Goal: Information Seeking & Learning: Check status

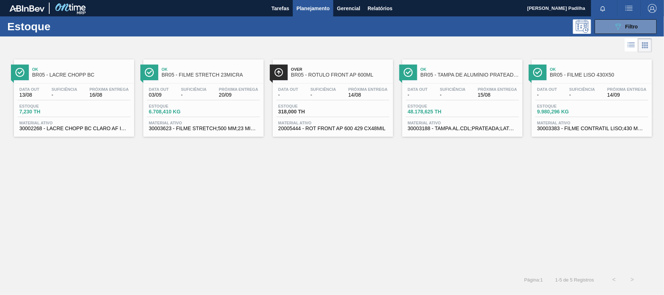
click at [207, 109] on div "Estoque 6.708,410 KG" at bounding box center [203, 110] width 113 height 13
click at [623, 25] on div "089F7B8B-B2A5-4AFE-B5C0-19BA573D28AC Filtro" at bounding box center [626, 26] width 24 height 9
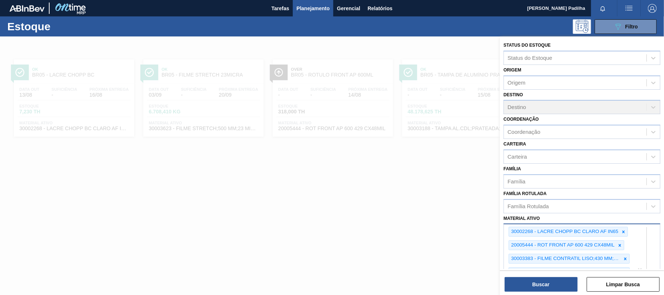
scroll to position [131, 0]
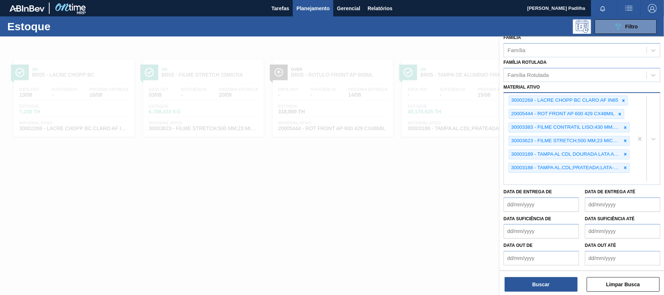
click at [547, 179] on div "30002268 - LACRE CHOPP BC CLARO AF IN65 20005444 - ROT FRONT AP 600 429 CX48MIL…" at bounding box center [568, 138] width 129 height 91
paste ativo "30003623"
type ativo "30003623"
drag, startPoint x: 465, startPoint y: 171, endPoint x: 447, endPoint y: 168, distance: 17.7
click at [500, 168] on div "Status do Estoque Status do Estoque Origem Origem Destino Destino Coordenação C…" at bounding box center [582, 183] width 164 height 295
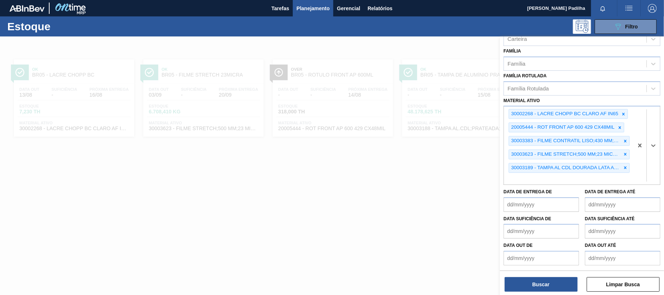
scroll to position [117, 0]
click at [623, 155] on icon at bounding box center [625, 154] width 5 height 5
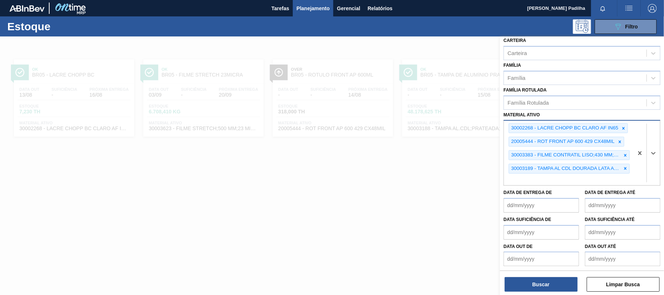
paste ativo "30003623"
type ativo "30003623"
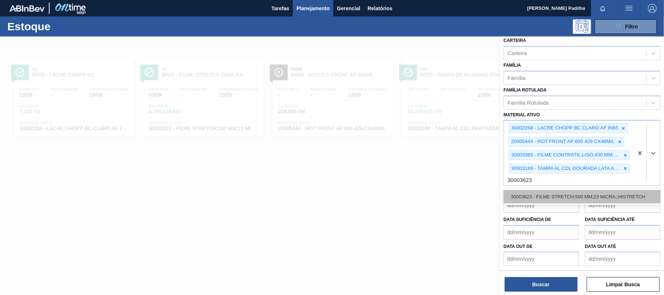
click at [554, 193] on div "30003623 - FILME STRETCH;500 MM;23 MICRA;;HISTRETCH" at bounding box center [582, 196] width 157 height 13
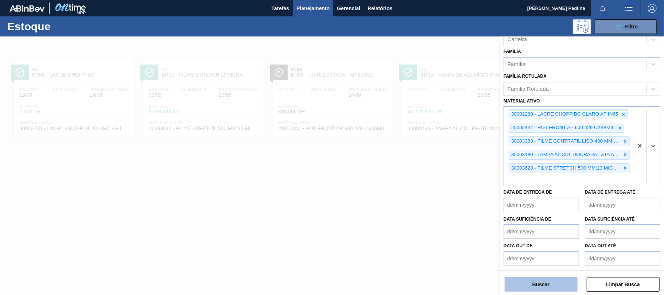
click at [527, 280] on button "Buscar" at bounding box center [541, 284] width 73 height 15
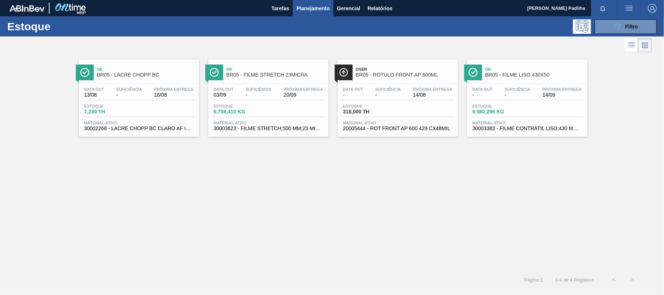
click at [262, 85] on div "Data [DATE] Suficiência - Próxima Entrega 20/09 Estoque 6.708,410 KG Material a…" at bounding box center [268, 109] width 120 height 50
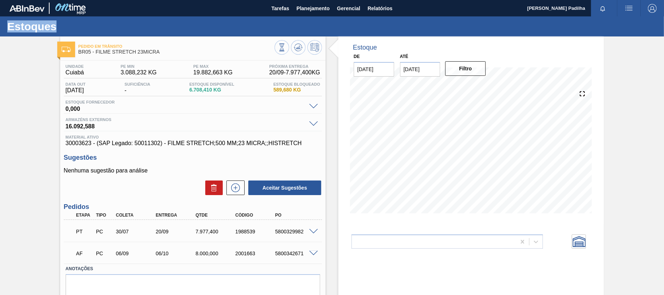
drag, startPoint x: 72, startPoint y: 31, endPoint x: 4, endPoint y: 31, distance: 67.8
click at [0, 31] on div "Estoques" at bounding box center [332, 26] width 664 height 20
drag, startPoint x: 76, startPoint y: 235, endPoint x: 196, endPoint y: 234, distance: 120.4
click at [196, 234] on div "PT PC 30/07 20/09 7.977,400 1988539 5800329982" at bounding box center [190, 231] width 239 height 15
click at [171, 239] on div "PT PC 30/07 20/09 7.977,400 1988539 5800329982" at bounding box center [193, 231] width 258 height 18
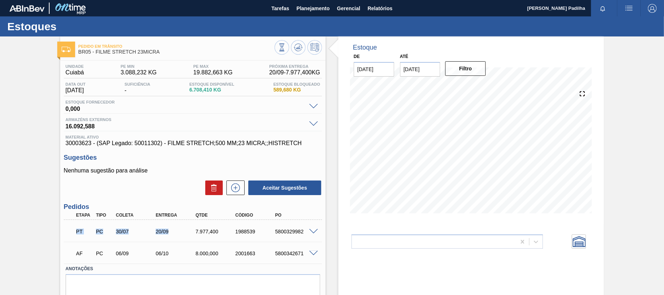
click at [168, 235] on div "PT PC 30/07 20/09 7.977,400 1988539 5800329982" at bounding box center [190, 231] width 239 height 15
drag, startPoint x: 170, startPoint y: 235, endPoint x: 146, endPoint y: 234, distance: 24.1
click at [146, 234] on div "PT PC 30/07 20/09 7.977,400 1988539 5800329982" at bounding box center [190, 231] width 239 height 15
drag, startPoint x: 191, startPoint y: 233, endPoint x: 219, endPoint y: 235, distance: 27.8
click at [219, 235] on div "PT PC 30/07 20/09 7.977,400 1988539 5800329982" at bounding box center [190, 231] width 239 height 15
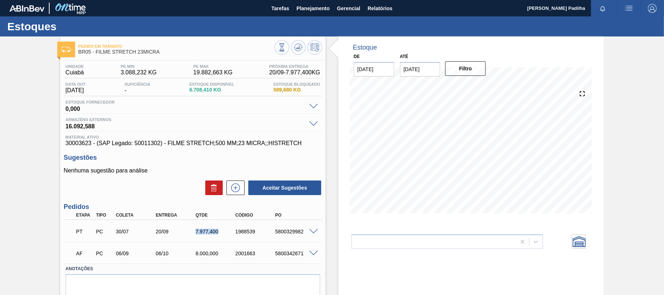
click at [313, 231] on span at bounding box center [313, 231] width 9 height 5
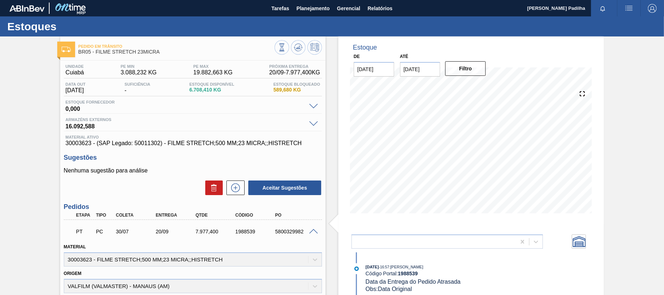
scroll to position [97, 0]
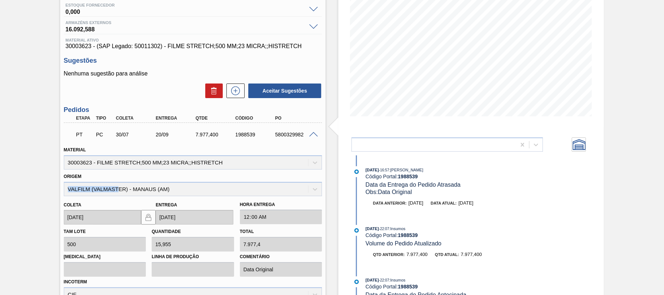
drag, startPoint x: 82, startPoint y: 187, endPoint x: 140, endPoint y: 187, distance: 58.4
click at [140, 187] on div "Origem VALFILM (VALMASTER) - MANAUS (AM)" at bounding box center [193, 183] width 258 height 25
click at [224, 191] on div "Origem VALFILM (VALMASTER) - MANAUS (AM)" at bounding box center [193, 183] width 258 height 25
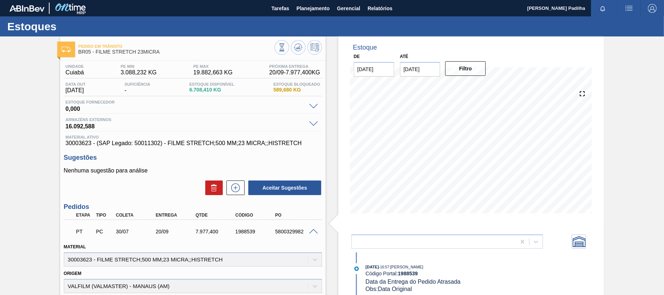
click at [315, 232] on span at bounding box center [313, 231] width 9 height 5
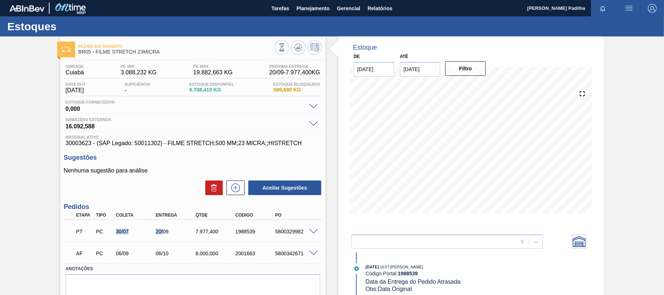
drag, startPoint x: 109, startPoint y: 234, endPoint x: 143, endPoint y: 232, distance: 33.6
click at [153, 232] on div "PT PC 30/07 20/09 7.977,400 1988539 5800329982" at bounding box center [190, 231] width 239 height 15
click at [139, 228] on div "PT PC 30/07 20/09 7.977,400 1988539 5800329982" at bounding box center [190, 231] width 239 height 15
click at [155, 235] on div "PT PC 30/07 20/09 7.977,400 1988539 5800329982" at bounding box center [190, 231] width 239 height 15
drag, startPoint x: 163, startPoint y: 232, endPoint x: 157, endPoint y: 222, distance: 12.1
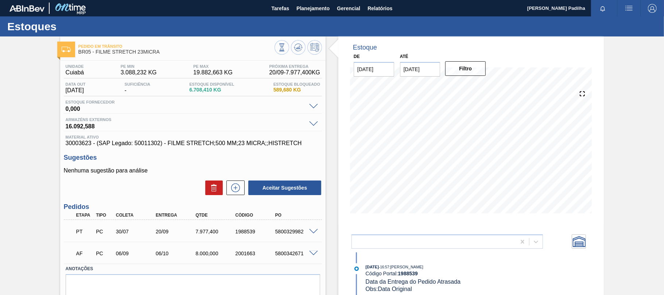
click at [162, 233] on div "20/09" at bounding box center [176, 232] width 44 height 6
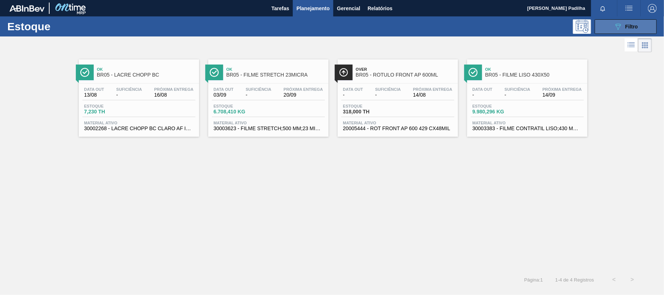
click at [625, 25] on div "089F7B8B-B2A5-4AFE-B5C0-19BA573D28AC Filtro" at bounding box center [626, 26] width 24 height 9
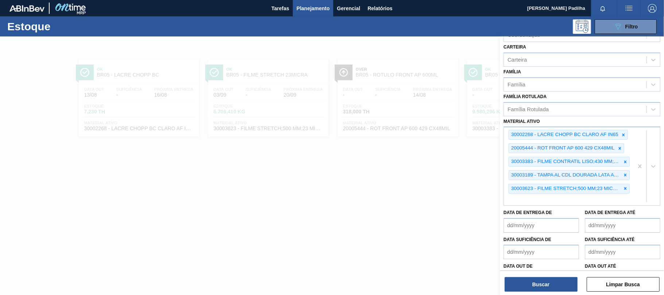
scroll to position [117, 0]
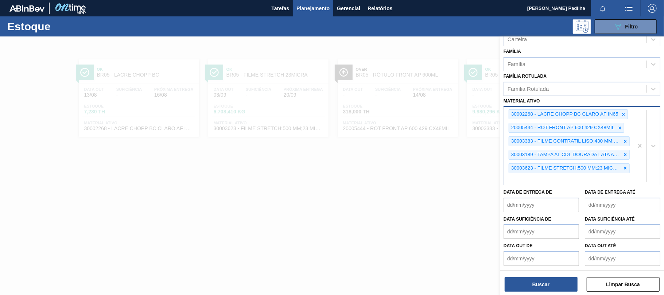
click at [567, 182] on div "30002268 - LACRE CHOPP BC CLARO AF IN65 20005444 - ROT FRONT AP 600 429 CX48MIL…" at bounding box center [568, 146] width 129 height 78
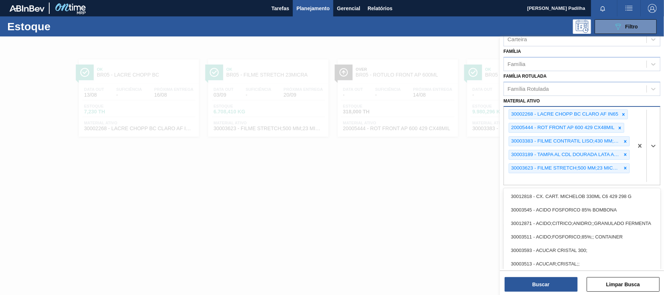
paste ativo "20005476"
type ativo "20005476"
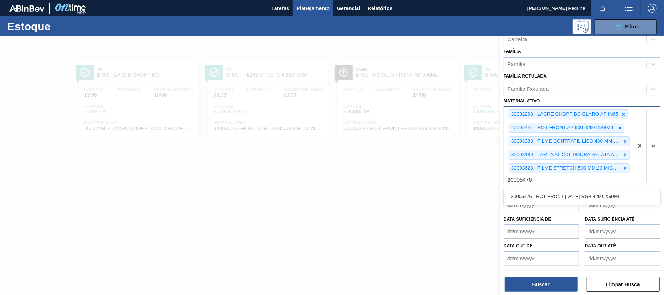
click at [547, 192] on div "20005476 - ROT FRONT [DATE] RGB 429 CX60MIL" at bounding box center [582, 196] width 157 height 13
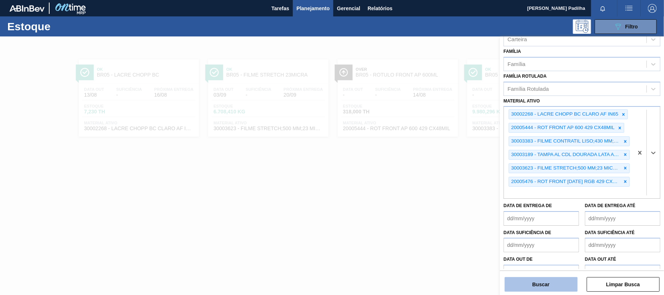
click at [528, 281] on button "Buscar" at bounding box center [541, 284] width 73 height 15
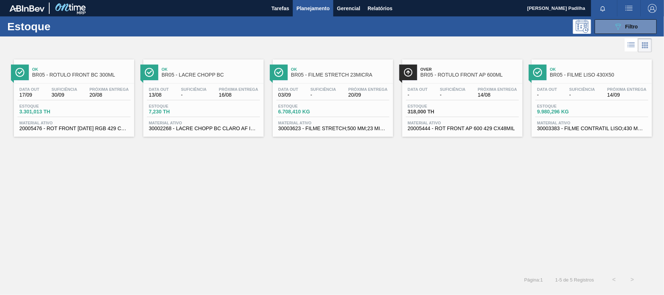
click at [92, 101] on div "Data [DATE] Suficiência 30/09 Próxima Entrega 20/08 Estoque 3.301,013 TH Materi…" at bounding box center [74, 109] width 120 height 50
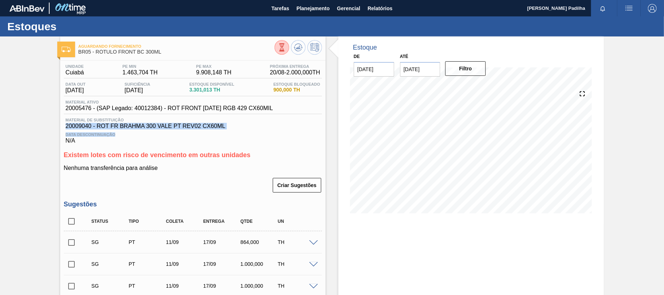
drag, startPoint x: 63, startPoint y: 126, endPoint x: 243, endPoint y: 129, distance: 179.5
click at [243, 129] on div "Material de Substituição 20009040 - ROT FR BRAHMA 300 VALE PT REV02 CX60ML" at bounding box center [193, 124] width 258 height 12
click at [244, 129] on span "20009040 - ROT FR BRAHMA 300 VALE PT REV02 CX60ML" at bounding box center [193, 126] width 255 height 7
click at [136, 134] on span "Data Descontinuação" at bounding box center [193, 134] width 255 height 4
drag, startPoint x: 61, startPoint y: 125, endPoint x: 91, endPoint y: 126, distance: 30.6
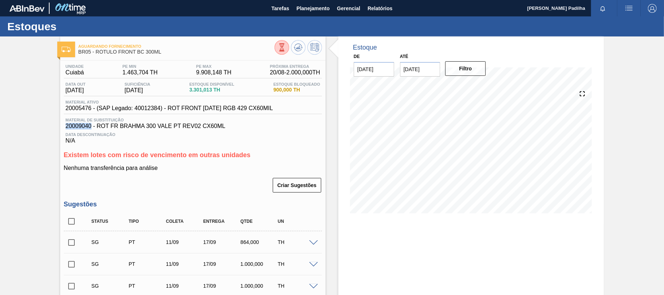
click at [91, 126] on div "Unidade Cuiabá PE MIN 1.463,704 TH PE MAX 9.908,148 TH Próxima Entrega 20/08 - …" at bounding box center [193, 273] width 266 height 424
copy span "20009040"
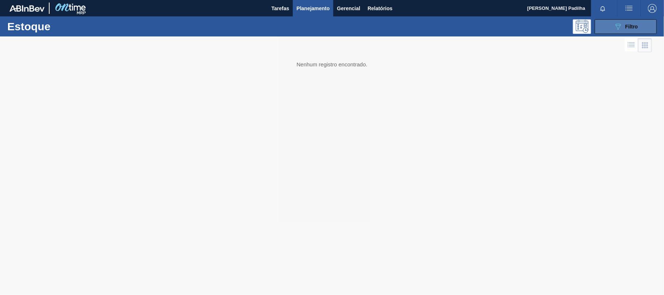
drag, startPoint x: 617, startPoint y: 23, endPoint x: 612, endPoint y: 25, distance: 5.6
click at [618, 23] on icon "089F7B8B-B2A5-4AFE-B5C0-19BA573D28AC" at bounding box center [618, 26] width 9 height 9
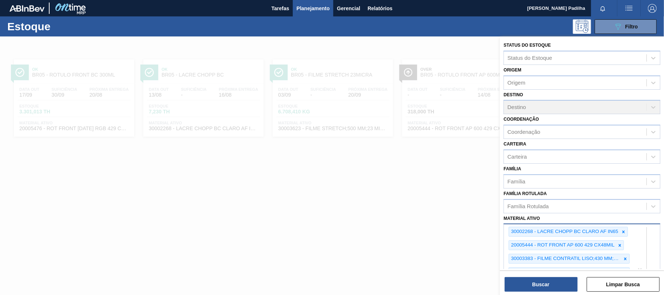
scroll to position [131, 0]
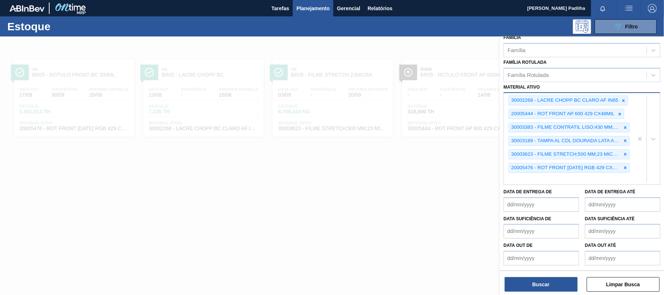
click at [600, 180] on div "30002268 - LACRE CHOPP BC CLARO AF IN65 20005444 - ROT FRONT AP 600 429 CX48MIL…" at bounding box center [568, 138] width 129 height 91
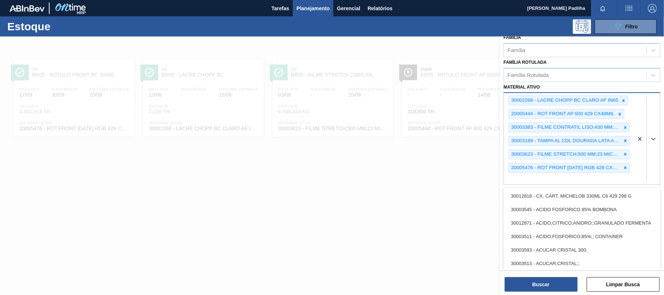
paste ativo "20009040"
type ativo "20009040"
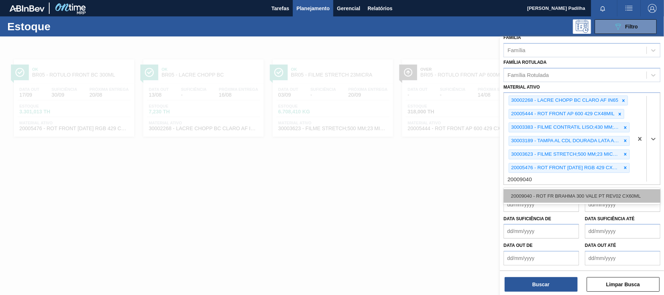
click at [573, 193] on div "20009040 - ROT FR BRAHMA 300 VALE PT REV02 CX60ML" at bounding box center [582, 195] width 157 height 13
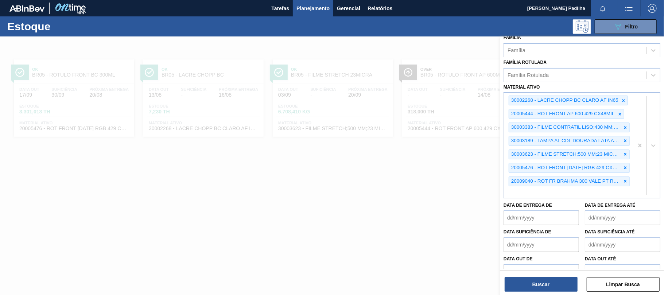
drag, startPoint x: 556, startPoint y: 282, endPoint x: 540, endPoint y: 275, distance: 17.6
click at [555, 282] on button "Buscar" at bounding box center [541, 284] width 73 height 15
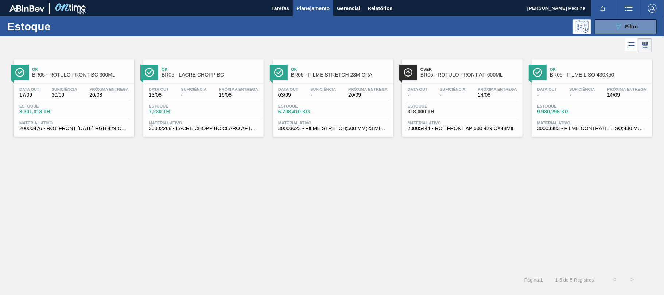
click at [88, 85] on div "Data [DATE] Suficiência 30/09 Próxima Entrega 20/08 Estoque 3.301,013 TH Materi…" at bounding box center [74, 109] width 120 height 50
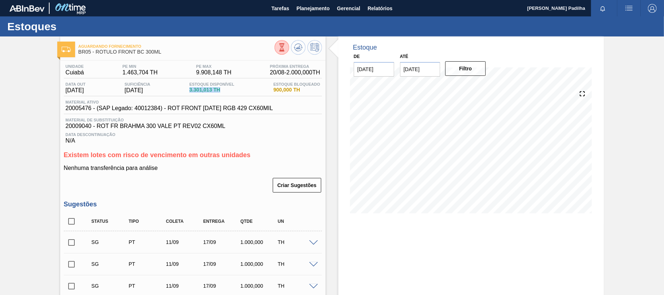
drag, startPoint x: 186, startPoint y: 88, endPoint x: 236, endPoint y: 91, distance: 50.4
click at [232, 91] on div "Data out [DATE] Suficiência [DATE] Estoque Disponível 3.301,013 TH Estoque Bloq…" at bounding box center [193, 89] width 258 height 14
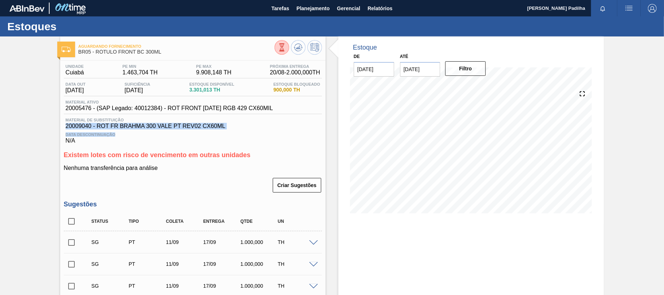
drag, startPoint x: 238, startPoint y: 131, endPoint x: 73, endPoint y: 129, distance: 165.2
click at [46, 127] on div "Aguardando Fornecimento BR05 - RÓTULO FRONT BC 300ML Unidade Cuiabá PE MIN 1.46…" at bounding box center [332, 262] width 664 height 452
click at [240, 127] on span "20009040 - ROT FR BRAHMA 300 VALE PT REV02 CX60ML" at bounding box center [193, 126] width 255 height 7
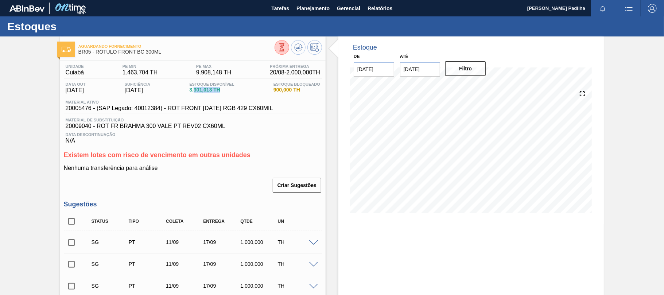
drag, startPoint x: 197, startPoint y: 91, endPoint x: 225, endPoint y: 93, distance: 28.1
click at [225, 91] on span "3.301,013 TH" at bounding box center [211, 89] width 45 height 5
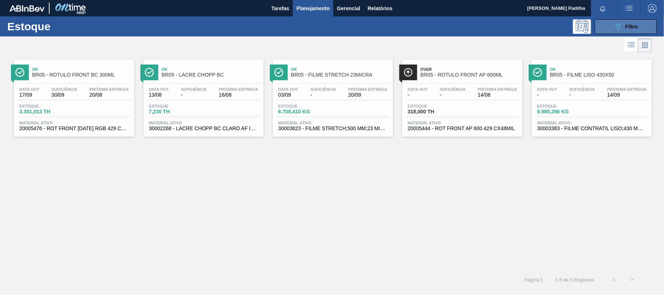
click at [627, 23] on div "089F7B8B-B2A5-4AFE-B5C0-19BA573D28AC Filtro" at bounding box center [626, 26] width 24 height 9
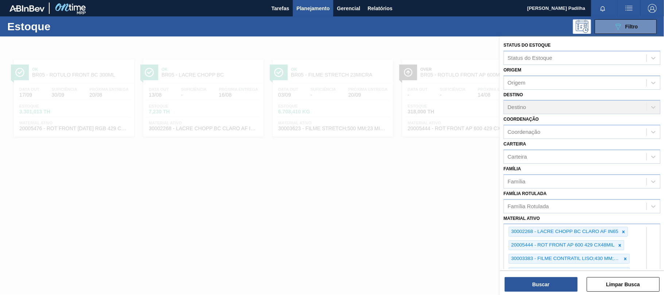
scroll to position [145, 0]
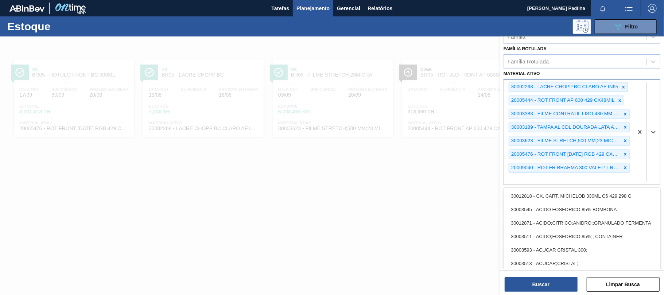
click at [547, 182] on div "30002268 - LACRE CHOPP BC CLARO AF IN65 20005444 - ROT FRONT AP 600 429 CX48MIL…" at bounding box center [568, 132] width 129 height 105
paste ativo "30003513"
type ativo "30003513"
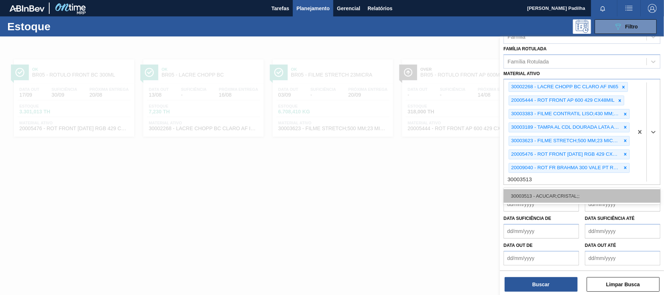
click at [542, 197] on div "30003513 - ACUCAR;CRISTAL;;" at bounding box center [582, 195] width 157 height 13
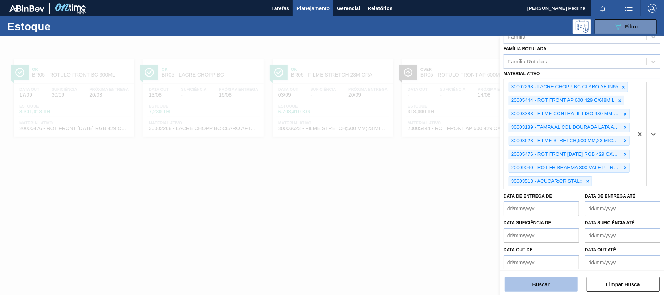
click at [540, 283] on button "Buscar" at bounding box center [541, 284] width 73 height 15
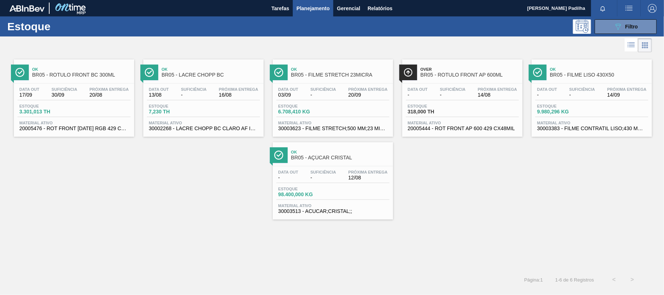
drag, startPoint x: 461, startPoint y: 225, endPoint x: 426, endPoint y: 218, distance: 35.7
click at [461, 225] on div "Ok BR05 - RÓTULO FRONT BC 300ML Data [DATE] Suficiência 30/09 Próxima Entrega 2…" at bounding box center [332, 162] width 664 height 217
click at [353, 194] on div "Estoque 98.400,000 KG" at bounding box center [332, 193] width 113 height 13
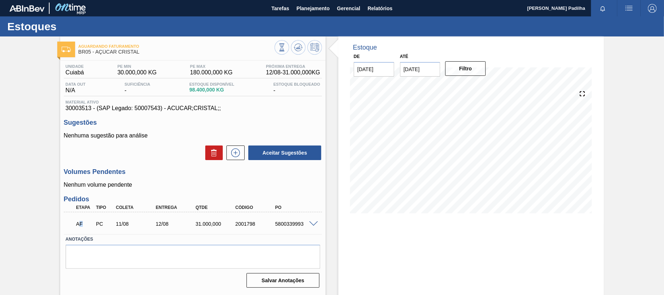
drag, startPoint x: 78, startPoint y: 223, endPoint x: 122, endPoint y: 228, distance: 44.0
click at [88, 223] on p "AF" at bounding box center [84, 224] width 17 height 6
click at [138, 231] on div "AF PC 11/08 12/08 31.000,000 2001798 5800339993" at bounding box center [193, 223] width 258 height 18
drag, startPoint x: 131, startPoint y: 228, endPoint x: 140, endPoint y: 233, distance: 11.1
click at [80, 229] on div "AF PC 11/08 12/08 31.000,000 2001798 5800339993" at bounding box center [190, 223] width 239 height 15
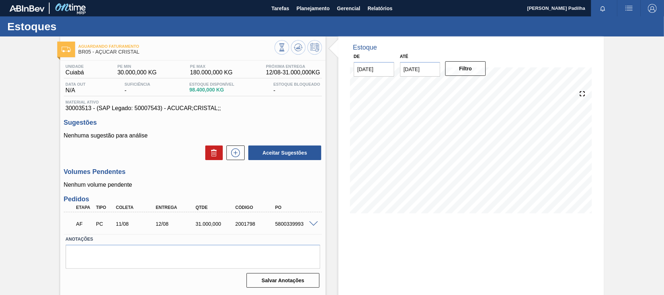
click at [80, 224] on p "AF" at bounding box center [84, 224] width 17 height 6
drag, startPoint x: 70, startPoint y: 76, endPoint x: 80, endPoint y: 72, distance: 10.6
click at [80, 72] on span "Cuiabá" at bounding box center [75, 72] width 19 height 7
drag, startPoint x: 111, startPoint y: 73, endPoint x: 155, endPoint y: 73, distance: 44.1
click at [155, 73] on div "Unidade Cuiabá PE MIN 30.000,000 KG PE MAX 180.000,000 KG Próxima Entrega 12/08…" at bounding box center [193, 71] width 258 height 14
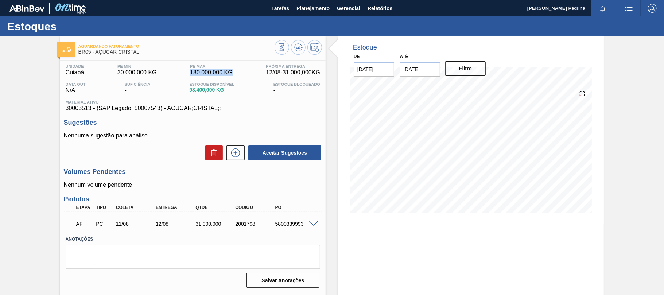
drag, startPoint x: 184, startPoint y: 75, endPoint x: 211, endPoint y: 93, distance: 32.8
click at [229, 74] on div "Unidade Cuiabá PE MIN 30.000,000 KG PE MAX 180.000,000 KG Próxima Entrega 12/08…" at bounding box center [193, 71] width 258 height 14
drag, startPoint x: 65, startPoint y: 108, endPoint x: 207, endPoint y: 123, distance: 143.4
click at [221, 108] on div "Material ativo 30003513 - (SAP Legado: 50007543) - ACUCAR;CRISTAL;;" at bounding box center [193, 106] width 258 height 12
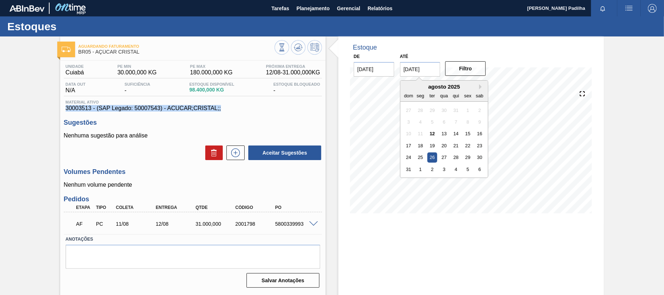
click at [424, 68] on input "[DATE]" at bounding box center [420, 69] width 40 height 15
click at [480, 170] on div "6" at bounding box center [480, 169] width 10 height 10
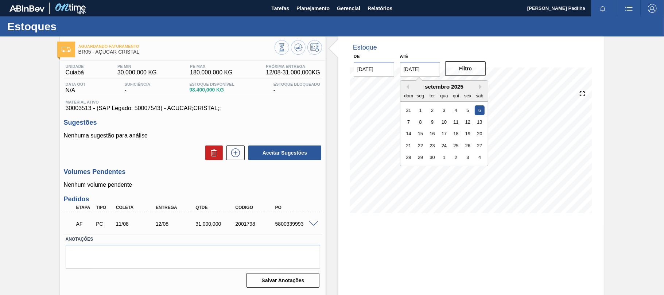
click at [433, 66] on input "[DATE]" at bounding box center [420, 69] width 40 height 15
click at [481, 137] on div "20" at bounding box center [480, 134] width 10 height 10
type input "[DATE]"
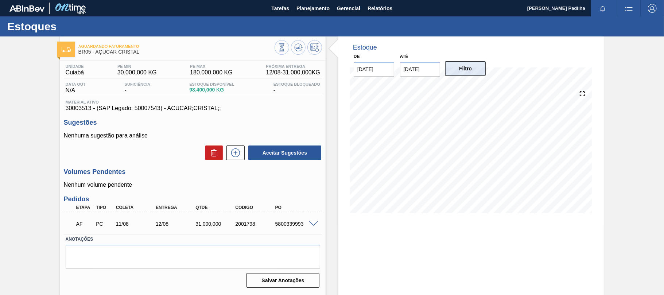
click at [466, 71] on button "Filtro" at bounding box center [465, 68] width 40 height 15
click at [434, 70] on input "[DATE]" at bounding box center [420, 69] width 40 height 15
click at [581, 97] on icon at bounding box center [583, 94] width 10 height 10
click at [312, 54] on button at bounding box center [314, 47] width 15 height 15
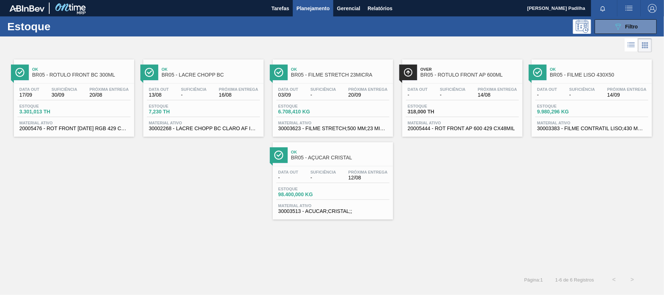
click at [369, 194] on div "Estoque 98.400,000 KG" at bounding box center [332, 193] width 113 height 13
click at [541, 181] on div "Ok BR05 - RÓTULO FRONT BC 300ML Data [DATE] Suficiência 30/09 Próxima Entrega 2…" at bounding box center [332, 137] width 664 height 166
click at [635, 27] on span "Filtro" at bounding box center [632, 27] width 13 height 6
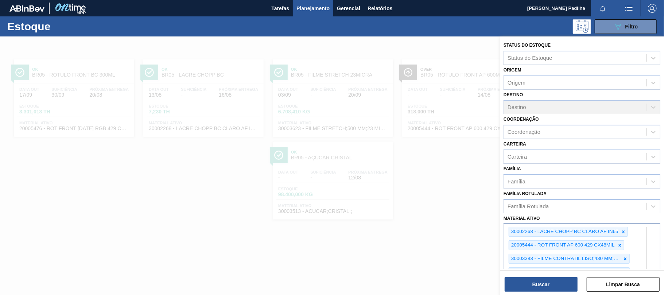
scroll to position [150, 0]
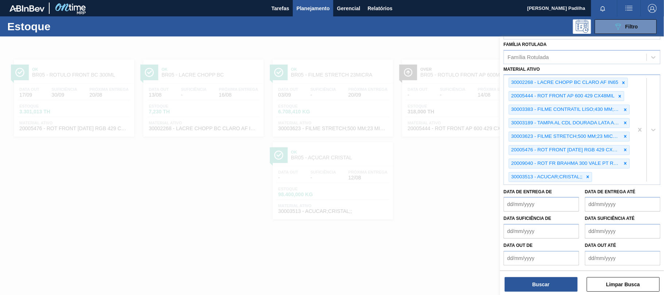
click at [365, 150] on div at bounding box center [332, 183] width 664 height 295
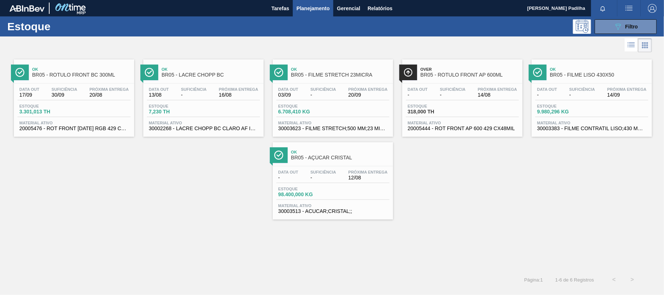
click at [323, 184] on div "Data out - Suficiência - Próxima Entrega 12/08 Estoque 98.400,000 KG Material a…" at bounding box center [333, 191] width 120 height 50
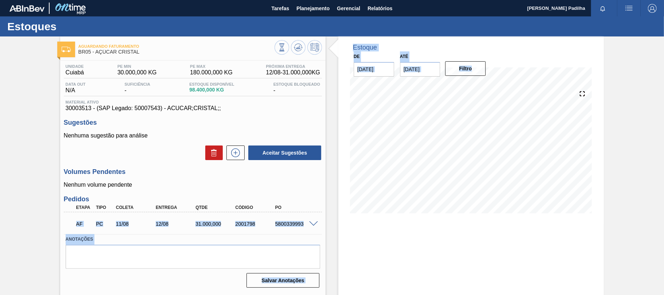
drag, startPoint x: 74, startPoint y: 227, endPoint x: 329, endPoint y: 233, distance: 255.4
click at [329, 233] on div "Aguardando Faturamento BR05 - AÇÚCAR CRISTAL Unidade Cuiabá PE MIN 30.000,000 K…" at bounding box center [332, 174] width 664 height 277
click at [363, 248] on div "Estoque De [DATE] Até [DATE] Filtro 15/08 Projeção de Estoque 124,231.2 [DOMAIN…" at bounding box center [471, 174] width 266 height 277
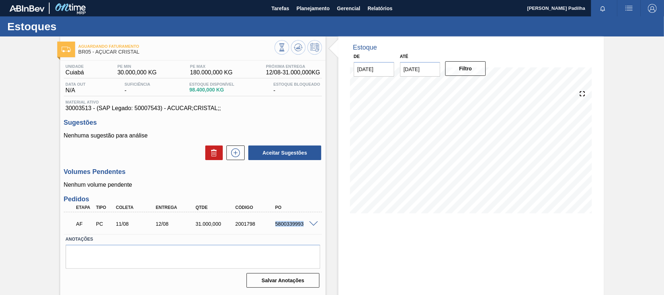
drag, startPoint x: 274, startPoint y: 228, endPoint x: 327, endPoint y: 229, distance: 52.5
click at [317, 227] on div "AF PC 11/08 12/08 31.000,000 2001798 5800339993" at bounding box center [193, 223] width 258 height 18
click at [378, 235] on div "Estoque De [DATE] Até [DATE] Filtro 15/08 Projeção de Estoque 124,231.2 [DOMAIN…" at bounding box center [471, 174] width 266 height 277
click at [349, 224] on div "Estoque De [DATE] Até [DATE] Filtro 15/08 Projeção de Estoque 124,231.2 [DOMAIN…" at bounding box center [471, 174] width 266 height 277
drag, startPoint x: 154, startPoint y: 140, endPoint x: 0, endPoint y: 139, distance: 153.9
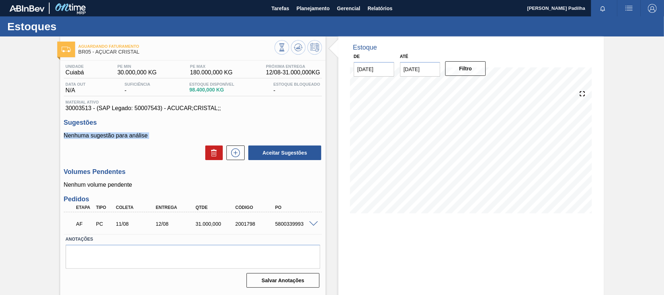
click at [0, 139] on div "Aguardando Faturamento BR05 - AÇÚCAR CRISTAL Unidade Cuiabá PE MIN 30.000,000 K…" at bounding box center [332, 174] width 664 height 277
click at [178, 152] on div "Aceitar Sugestões" at bounding box center [193, 153] width 258 height 16
